Goal: Information Seeking & Learning: Learn about a topic

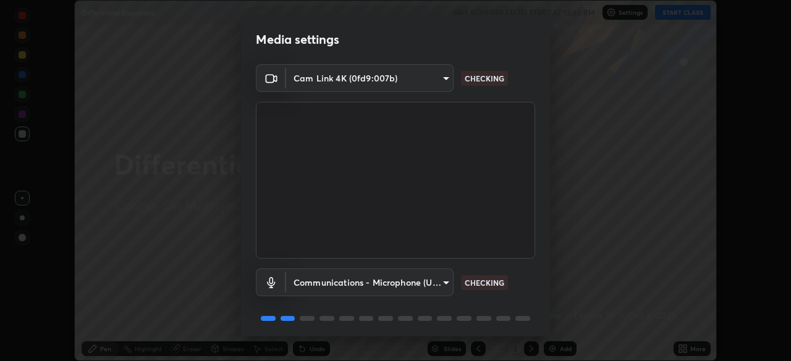
scroll to position [44, 0]
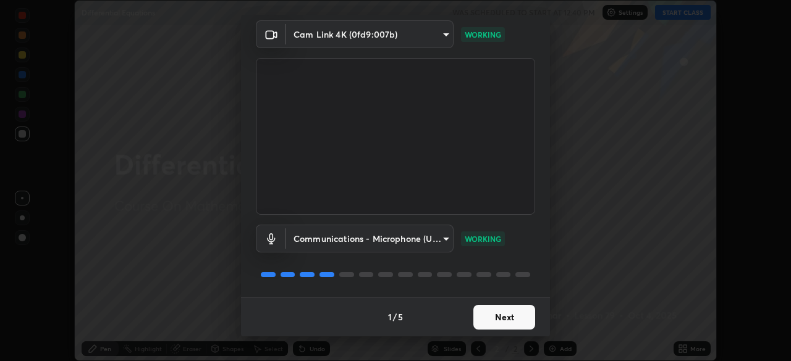
click at [496, 317] on button "Next" at bounding box center [504, 317] width 62 height 25
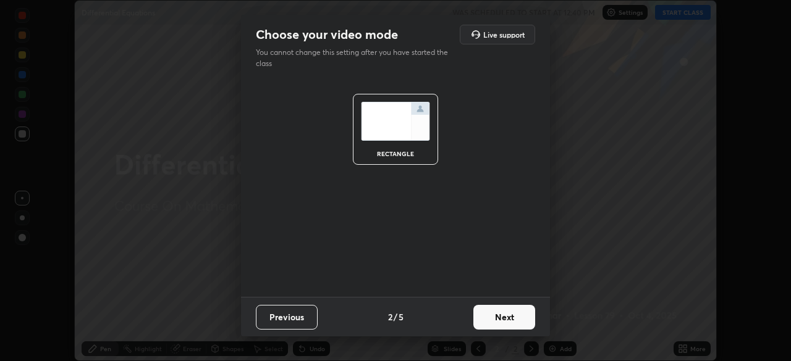
click at [496, 317] on button "Next" at bounding box center [504, 317] width 62 height 25
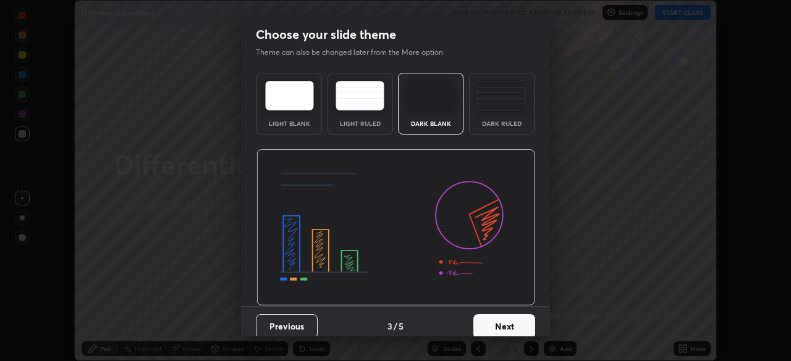
click at [502, 321] on button "Next" at bounding box center [504, 326] width 62 height 25
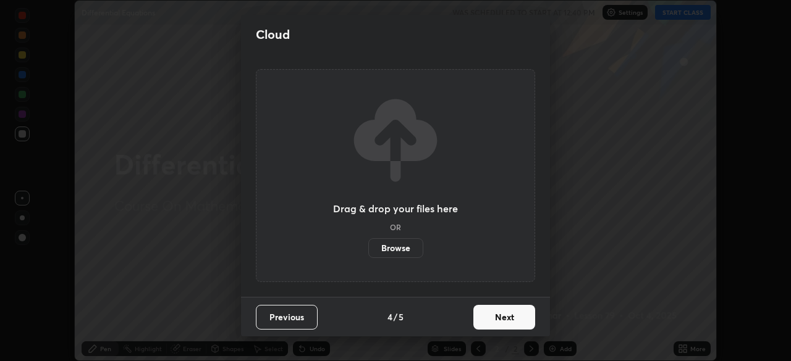
click at [502, 321] on button "Next" at bounding box center [504, 317] width 62 height 25
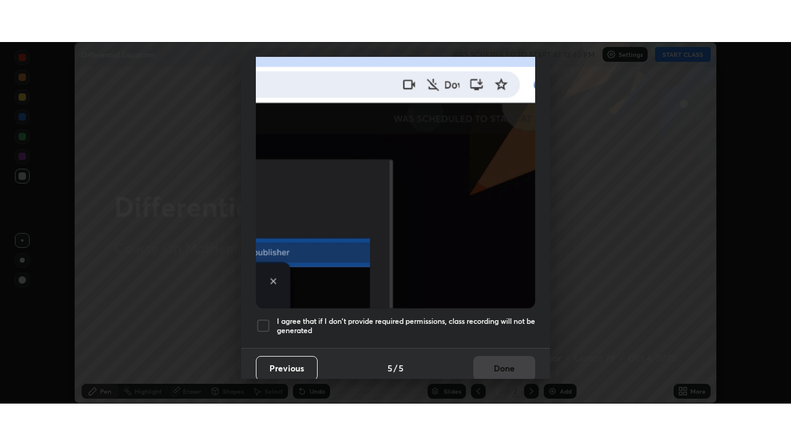
scroll to position [296, 0]
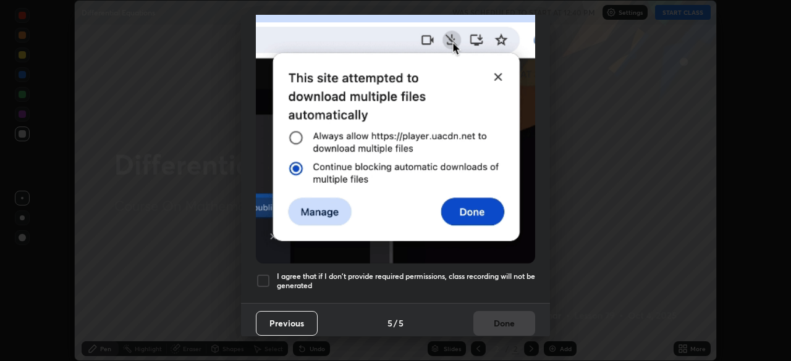
click at [262, 276] on div at bounding box center [263, 281] width 15 height 15
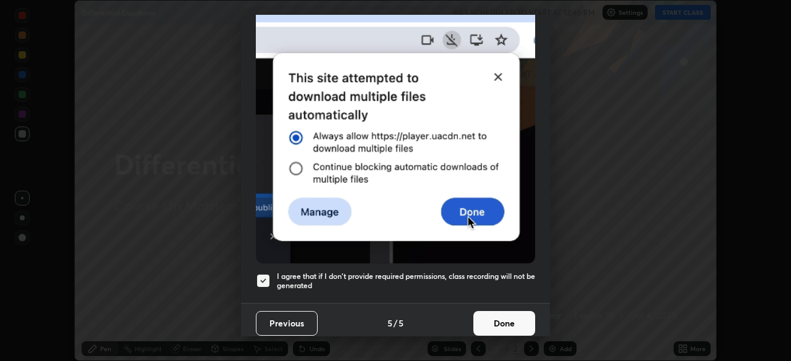
click at [493, 318] on button "Done" at bounding box center [504, 323] width 62 height 25
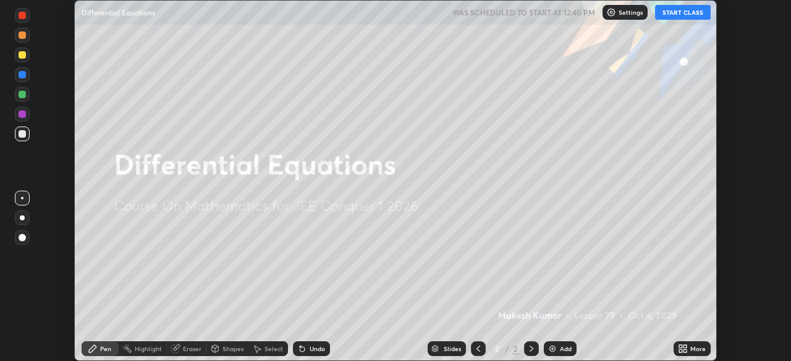
click at [669, 15] on button "START CLASS" at bounding box center [683, 12] width 56 height 15
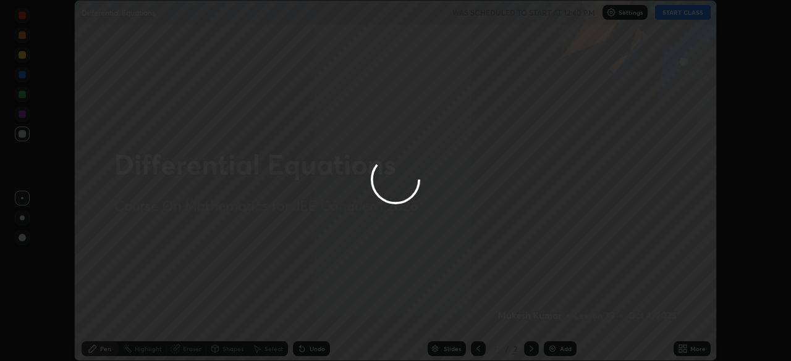
click at [694, 347] on div at bounding box center [395, 180] width 791 height 361
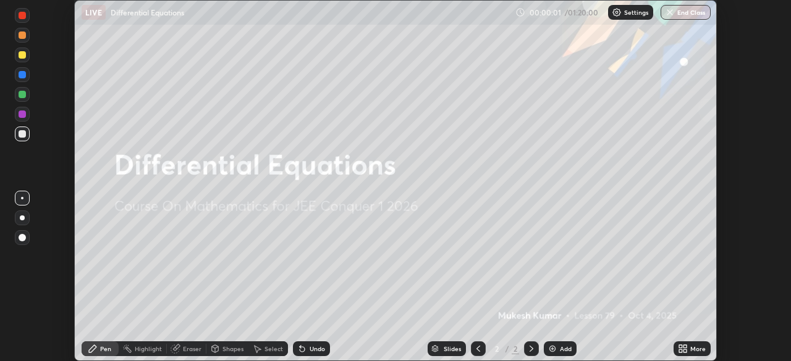
click at [684, 348] on icon at bounding box center [684, 346] width 3 height 3
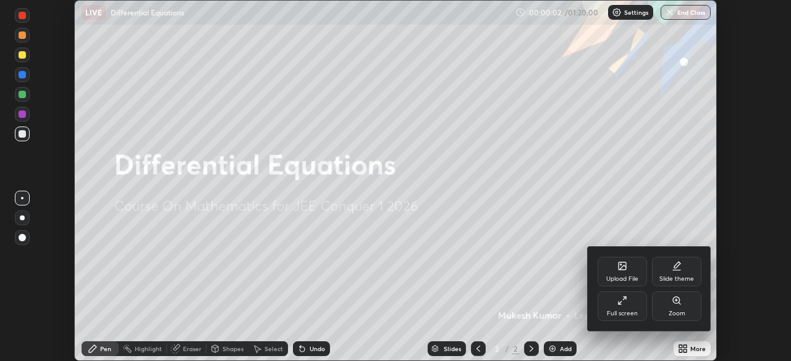
click at [614, 306] on div "Full screen" at bounding box center [621, 307] width 49 height 30
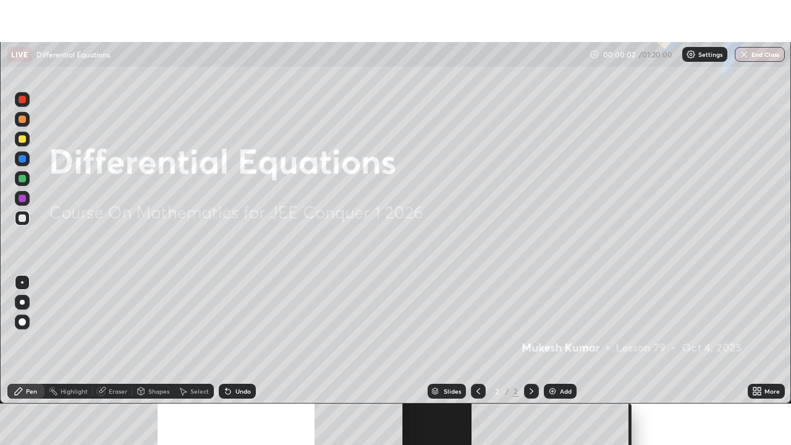
scroll to position [445, 791]
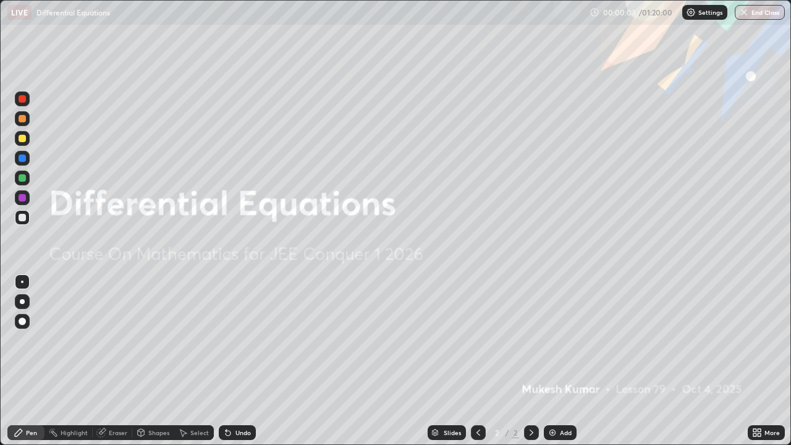
click at [552, 361] on img at bounding box center [552, 432] width 10 height 10
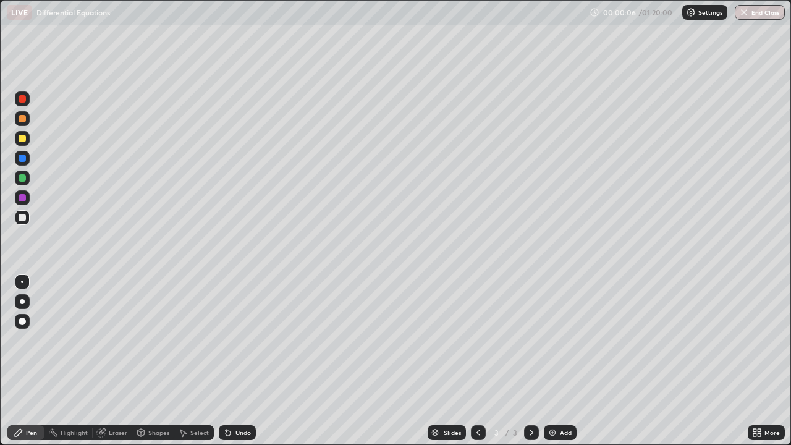
click at [24, 100] on div at bounding box center [22, 98] width 7 height 7
click at [25, 99] on div at bounding box center [22, 98] width 7 height 7
click at [23, 140] on div at bounding box center [22, 138] width 7 height 7
click at [28, 221] on div at bounding box center [22, 217] width 15 height 15
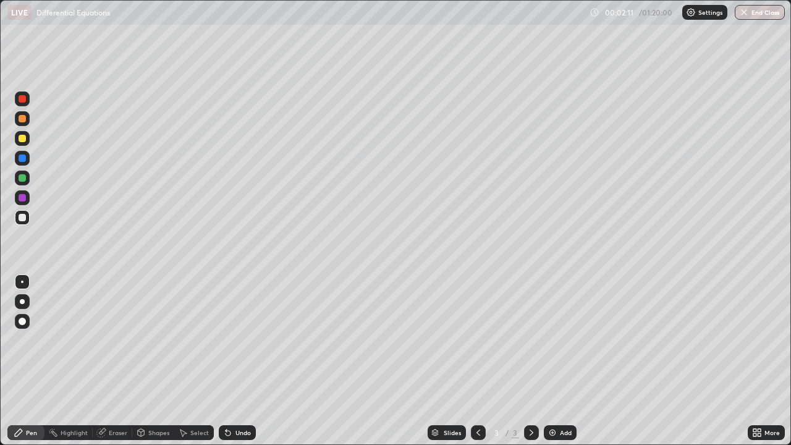
click at [231, 361] on div "Undo" at bounding box center [237, 432] width 37 height 15
click at [233, 361] on div "Undo" at bounding box center [237, 432] width 37 height 15
click at [232, 361] on div "Undo" at bounding box center [237, 432] width 37 height 15
click at [233, 361] on div "Undo" at bounding box center [237, 432] width 37 height 15
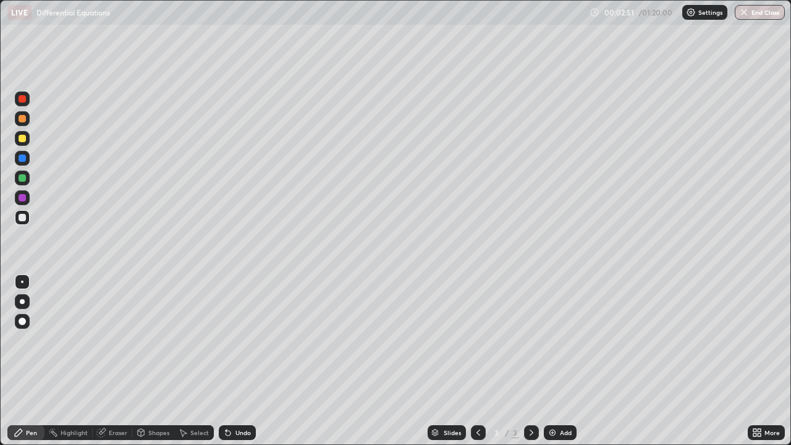
click at [233, 361] on div "Undo" at bounding box center [237, 432] width 37 height 15
click at [235, 361] on div "Undo" at bounding box center [242, 432] width 15 height 6
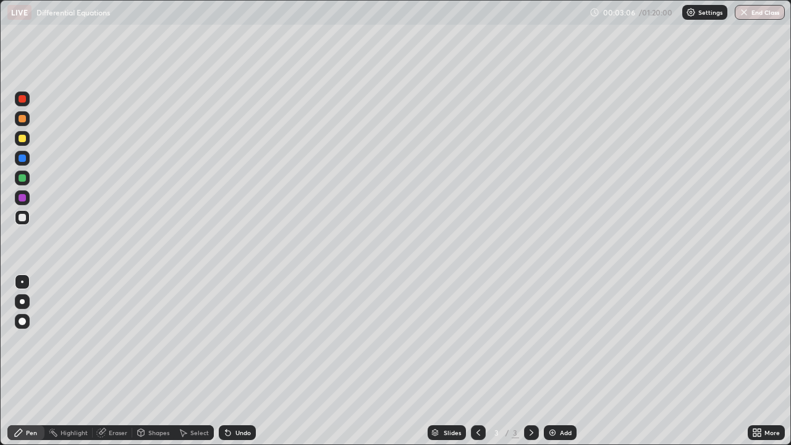
click at [240, 361] on div "Undo" at bounding box center [242, 432] width 15 height 6
click at [241, 361] on div "Undo" at bounding box center [237, 432] width 37 height 15
click at [242, 361] on div "Undo" at bounding box center [237, 432] width 37 height 15
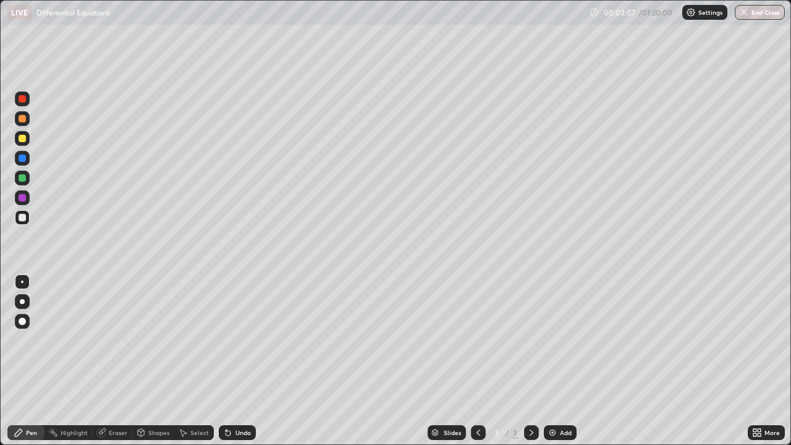
click at [242, 361] on div "Undo" at bounding box center [237, 432] width 37 height 15
click at [241, 361] on div "Undo" at bounding box center [242, 432] width 15 height 6
click at [20, 179] on div at bounding box center [22, 177] width 7 height 7
click at [237, 361] on div "Undo" at bounding box center [242, 432] width 15 height 6
click at [235, 361] on div "Undo" at bounding box center [242, 432] width 15 height 6
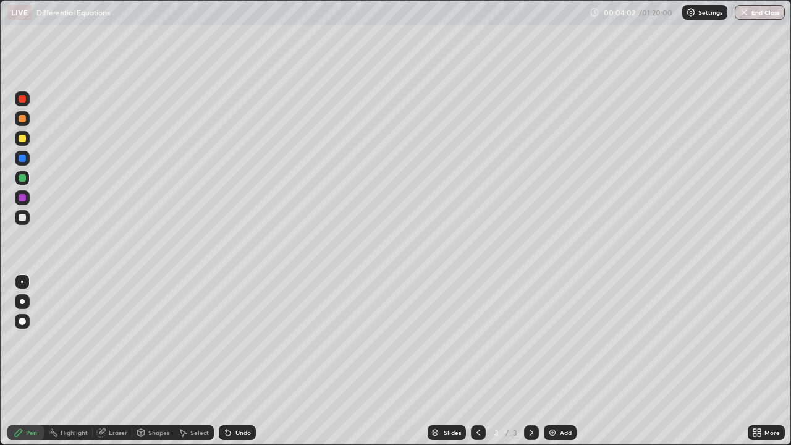
click at [27, 218] on div at bounding box center [22, 217] width 15 height 15
click at [240, 361] on div "Undo" at bounding box center [242, 432] width 15 height 6
click at [242, 361] on div "Undo" at bounding box center [242, 432] width 15 height 6
